Goal: Task Accomplishment & Management: Use online tool/utility

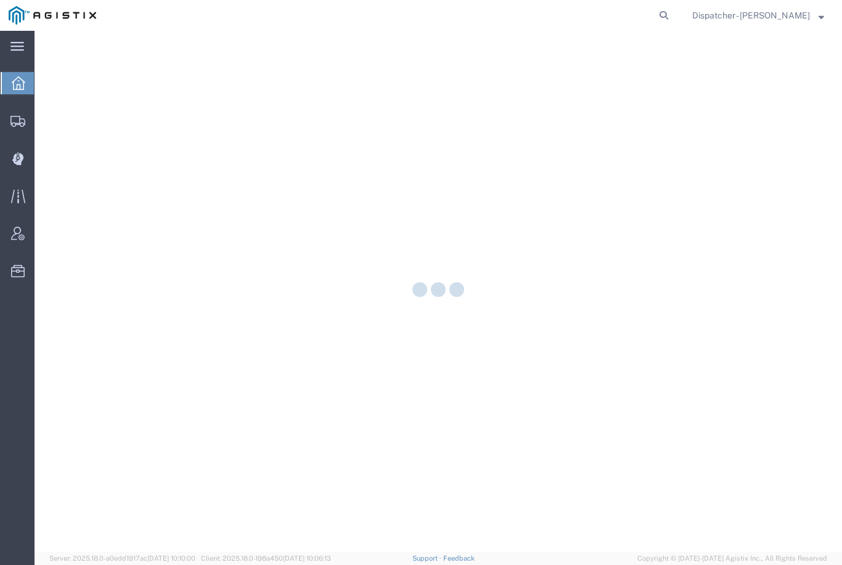
click at [20, 154] on icon at bounding box center [17, 159] width 11 height 12
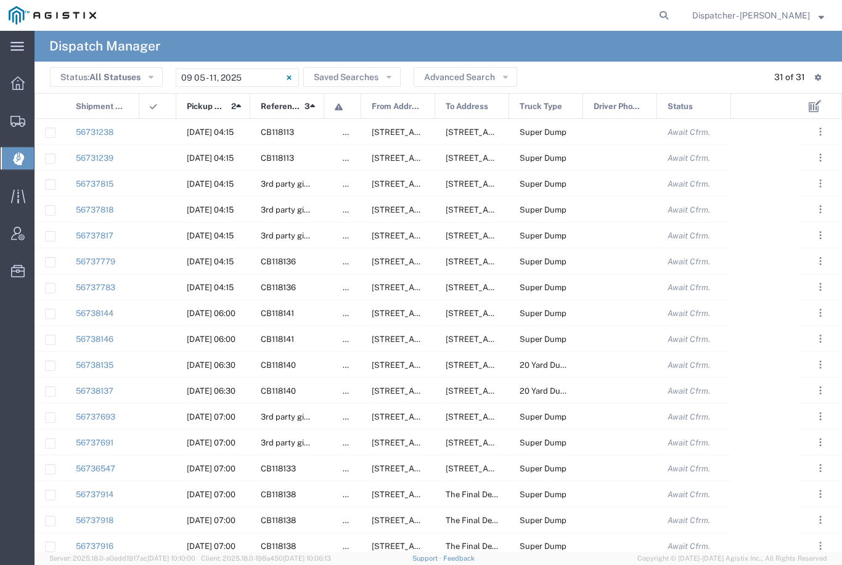
click at [242, 78] on input "[DATE] - [DATE]" at bounding box center [237, 77] width 123 height 18
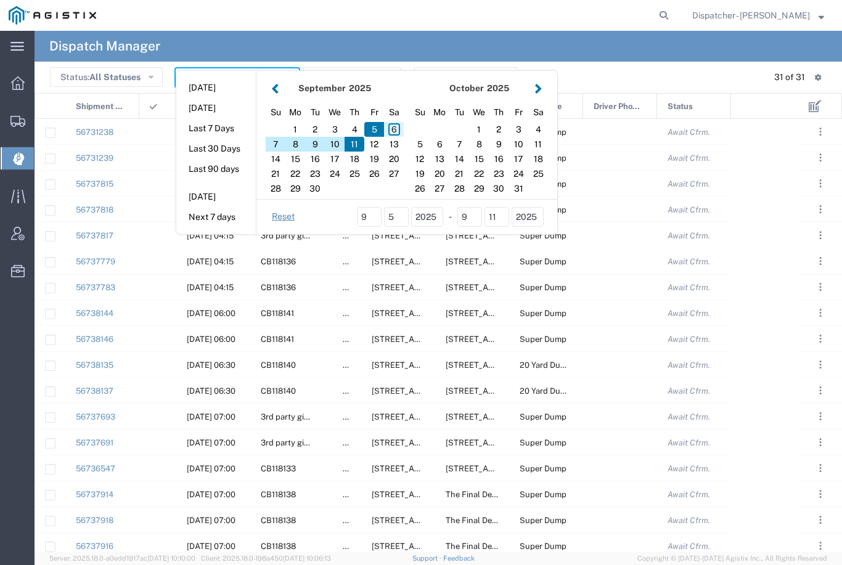
click at [396, 129] on div "6" at bounding box center [394, 129] width 20 height 15
click at [395, 128] on div "6" at bounding box center [394, 129] width 20 height 15
type input "[DATE]"
type input "[DATE] - [DATE]"
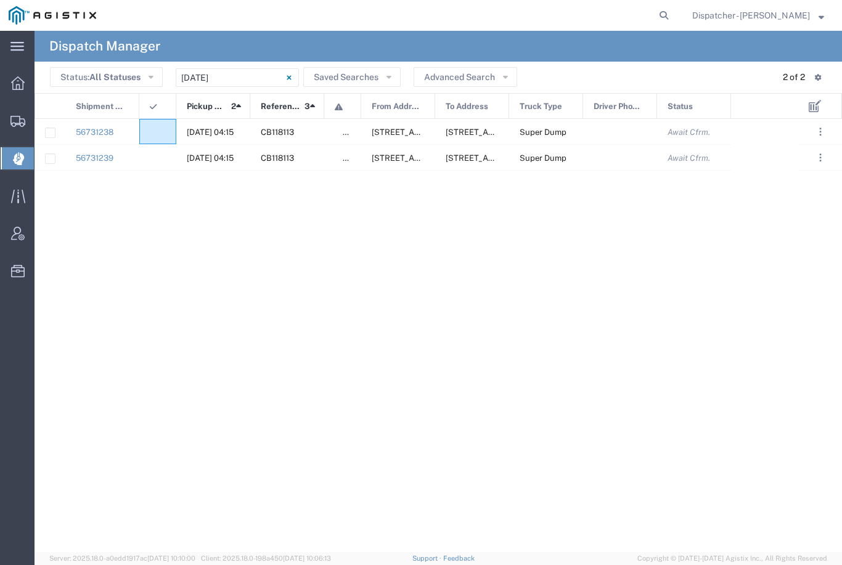
click at [157, 128] on agx-ag-table-icon-cell at bounding box center [154, 132] width 8 height 9
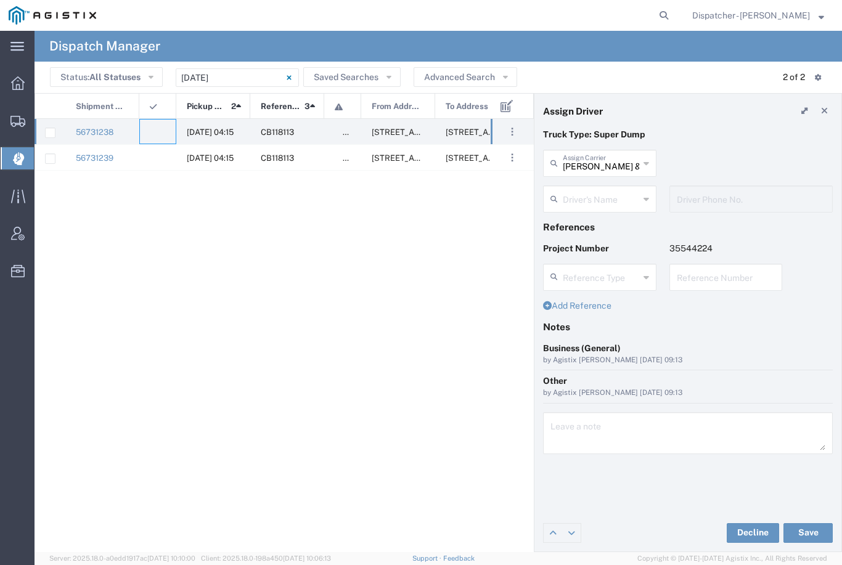
click at [615, 164] on input "[PERSON_NAME] & Sons Trucking, Inc" at bounding box center [601, 163] width 76 height 22
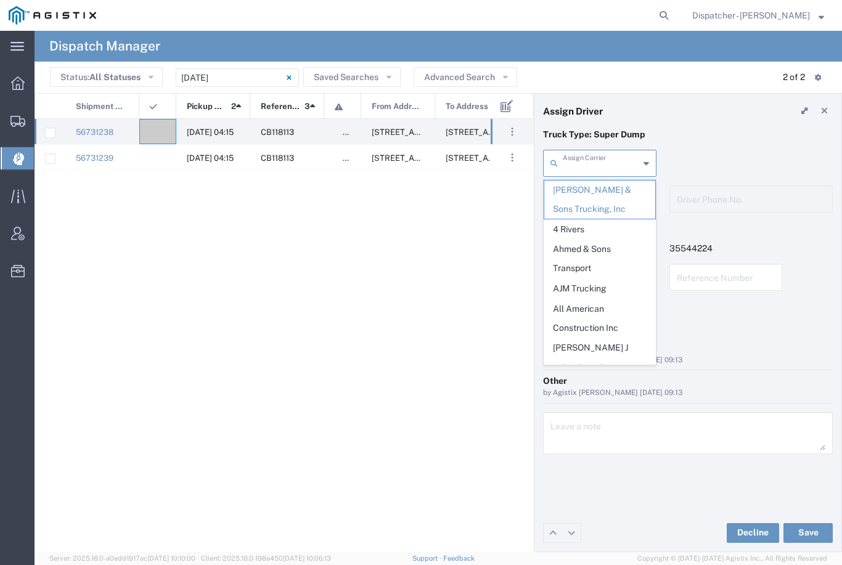
type input "0"
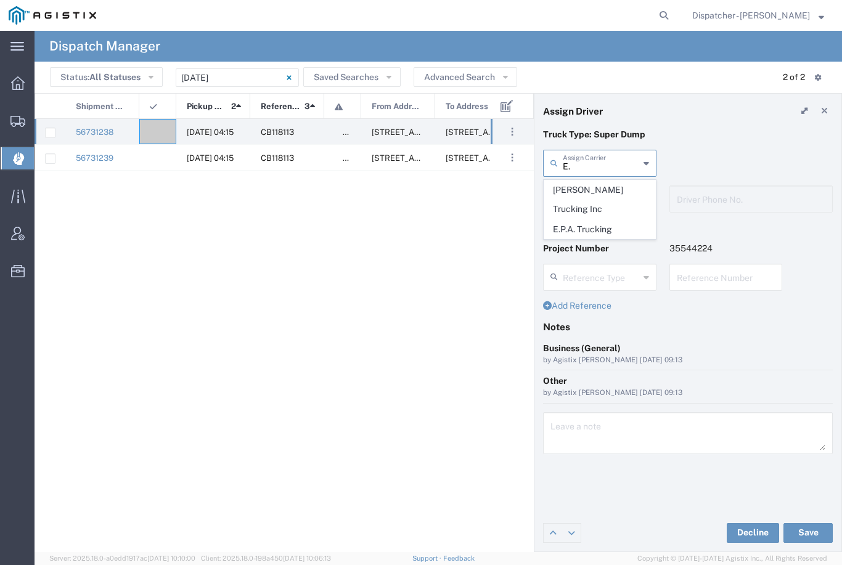
click at [606, 220] on span "E.P.A. Trucking" at bounding box center [599, 229] width 111 height 19
type input "E.P.A. Trucking"
click at [605, 198] on input "text" at bounding box center [602, 198] width 78 height 22
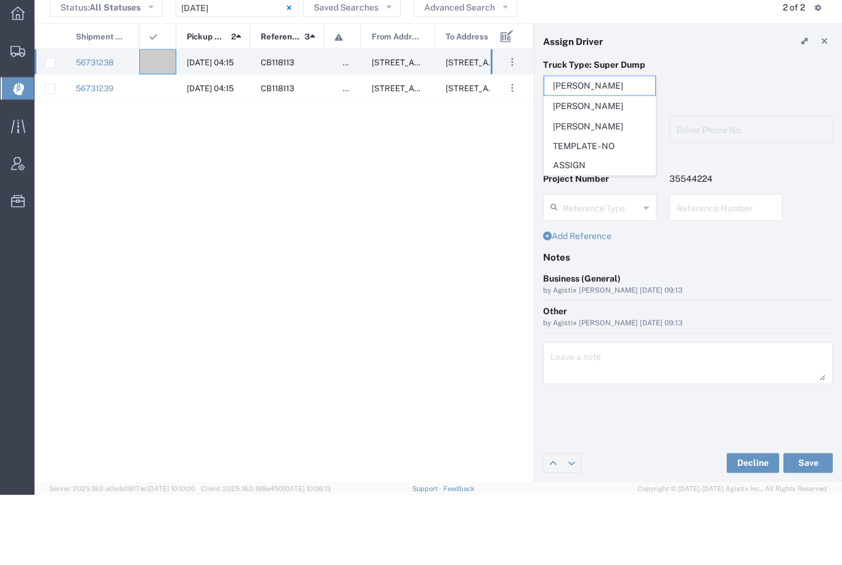
click at [589, 187] on span "[PERSON_NAME]" at bounding box center [599, 196] width 111 height 19
type input "[PERSON_NAME]"
type input "6505371145"
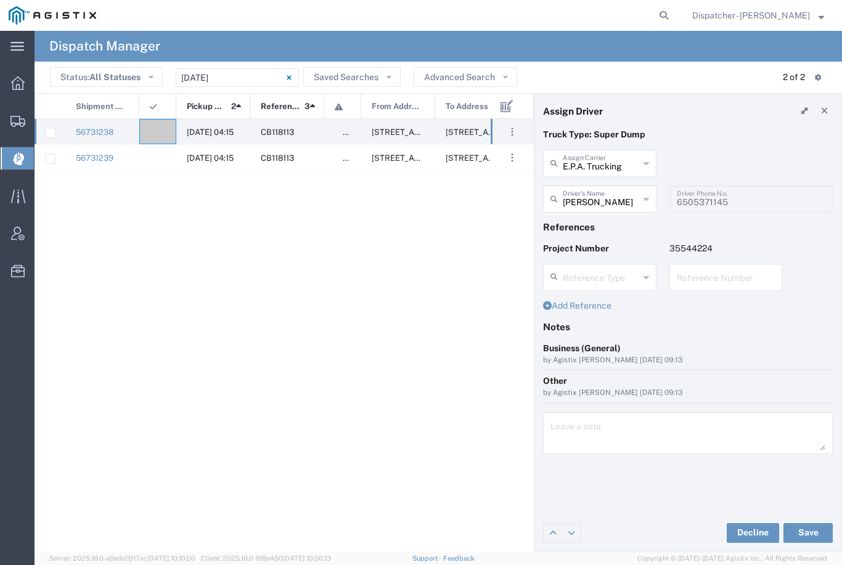
click at [814, 527] on button "Save" at bounding box center [807, 533] width 49 height 20
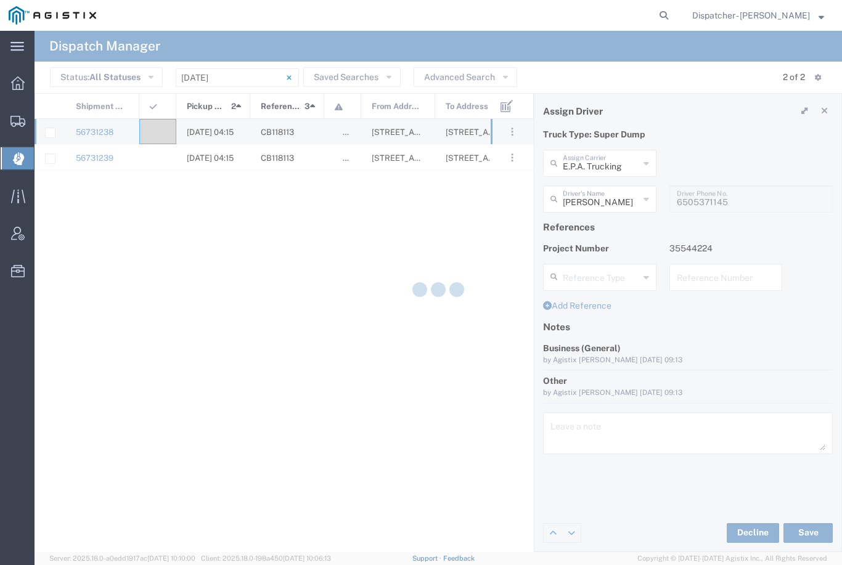
type input "[PERSON_NAME]"
type input "E.P.A. Trucking"
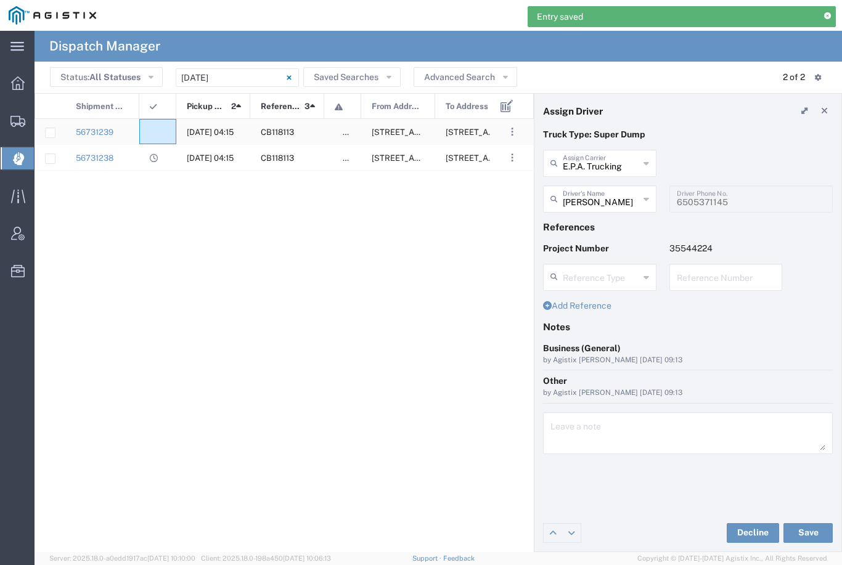
click at [147, 142] on div at bounding box center [157, 131] width 37 height 25
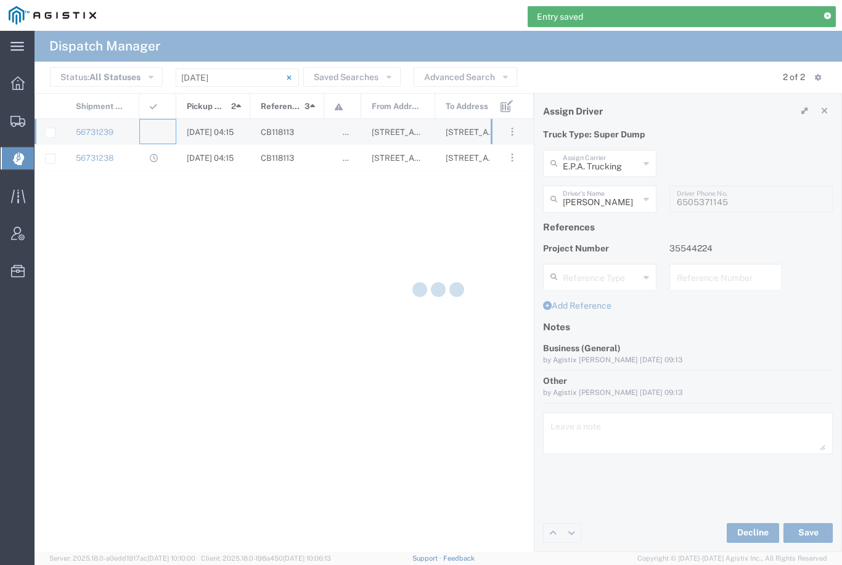
type input "[PERSON_NAME] & Sons Trucking, Inc"
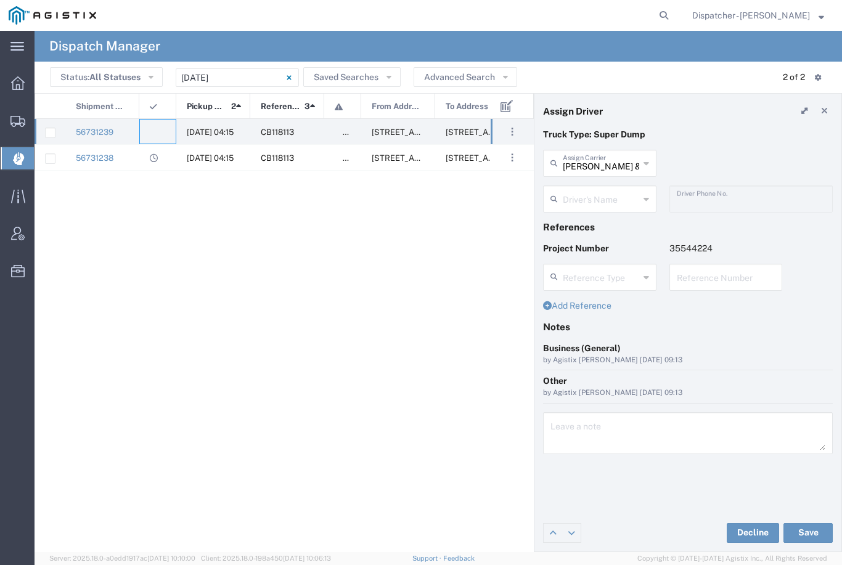
click at [603, 194] on agx-dropdown-input "Driver's Name [PERSON_NAME] [PERSON_NAME] [PERSON_NAME] [PERSON_NAME] [PERSON_N…" at bounding box center [599, 199] width 113 height 27
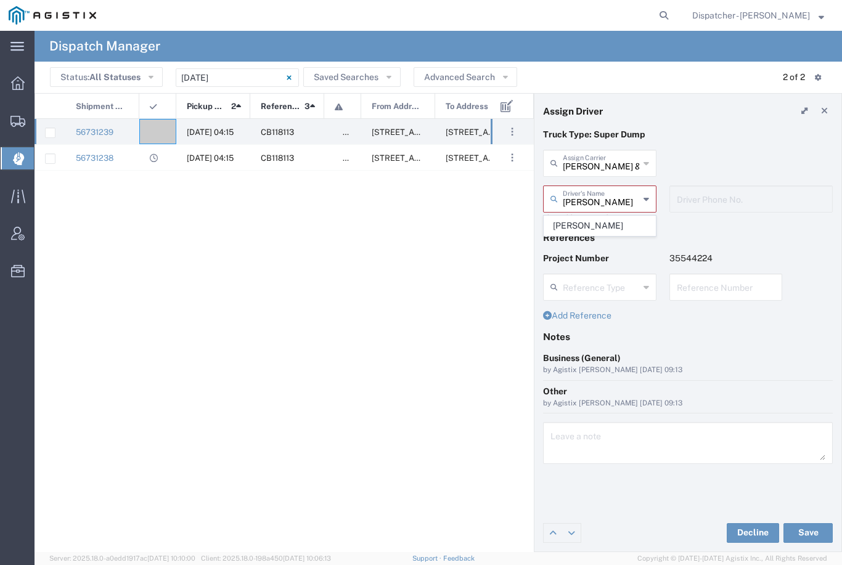
click at [608, 218] on span "[PERSON_NAME]" at bounding box center [599, 225] width 111 height 19
type input "[PERSON_NAME]"
type input "2096295517"
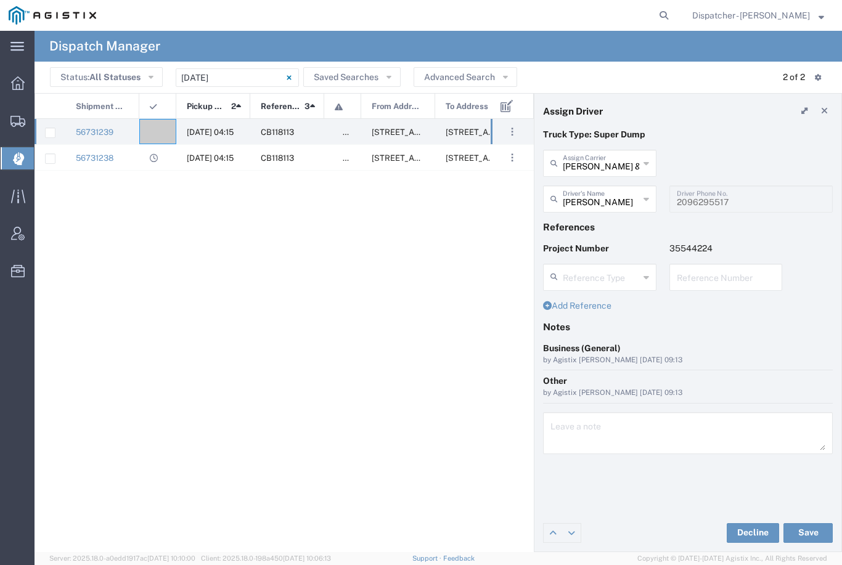
click at [808, 532] on button "Save" at bounding box center [807, 533] width 49 height 20
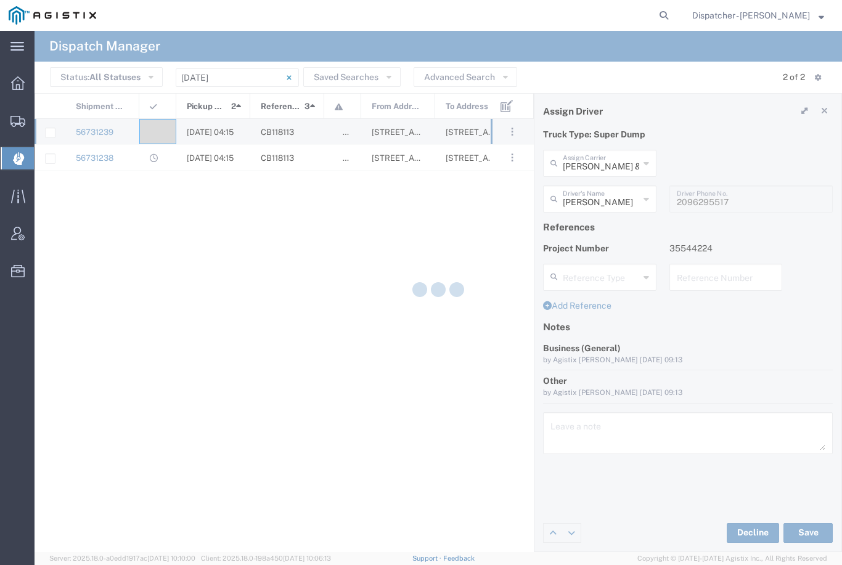
type input "[PERSON_NAME]"
